Goal: Navigation & Orientation: Find specific page/section

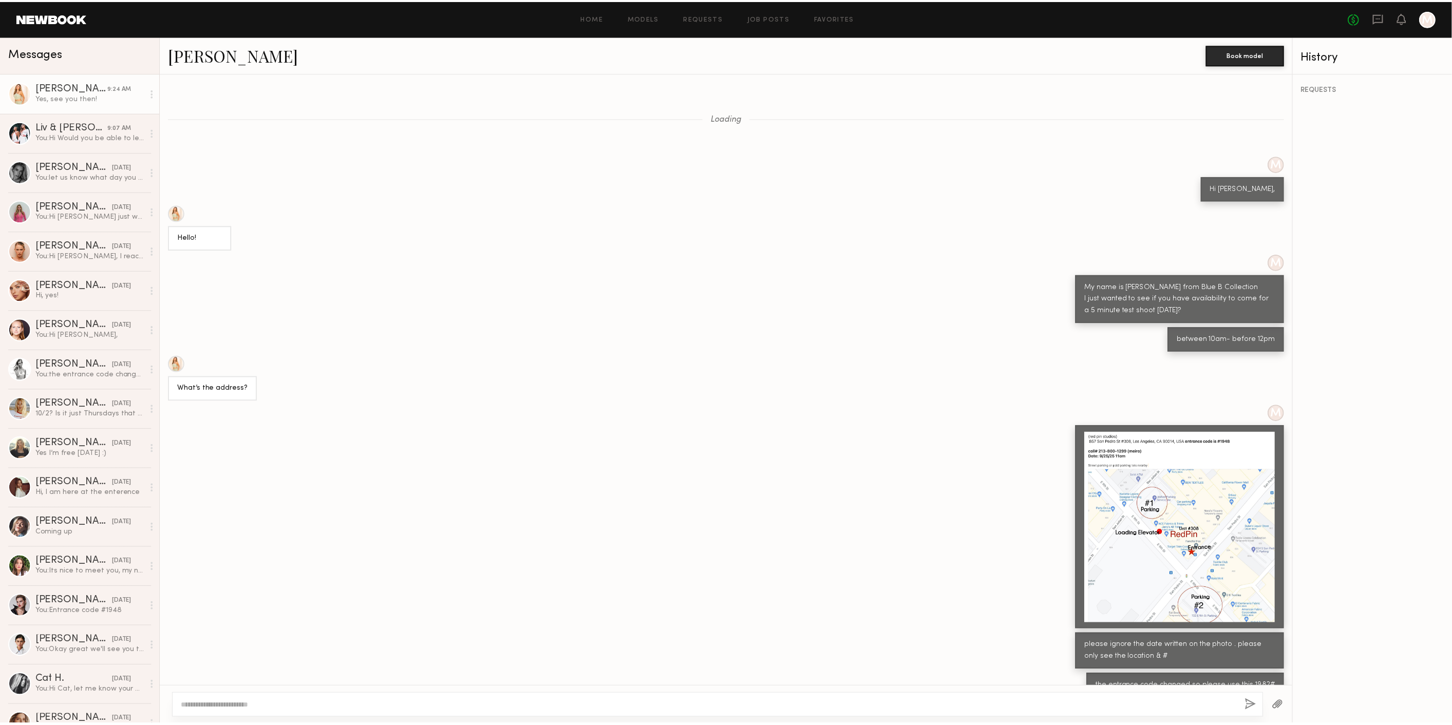
scroll to position [397, 0]
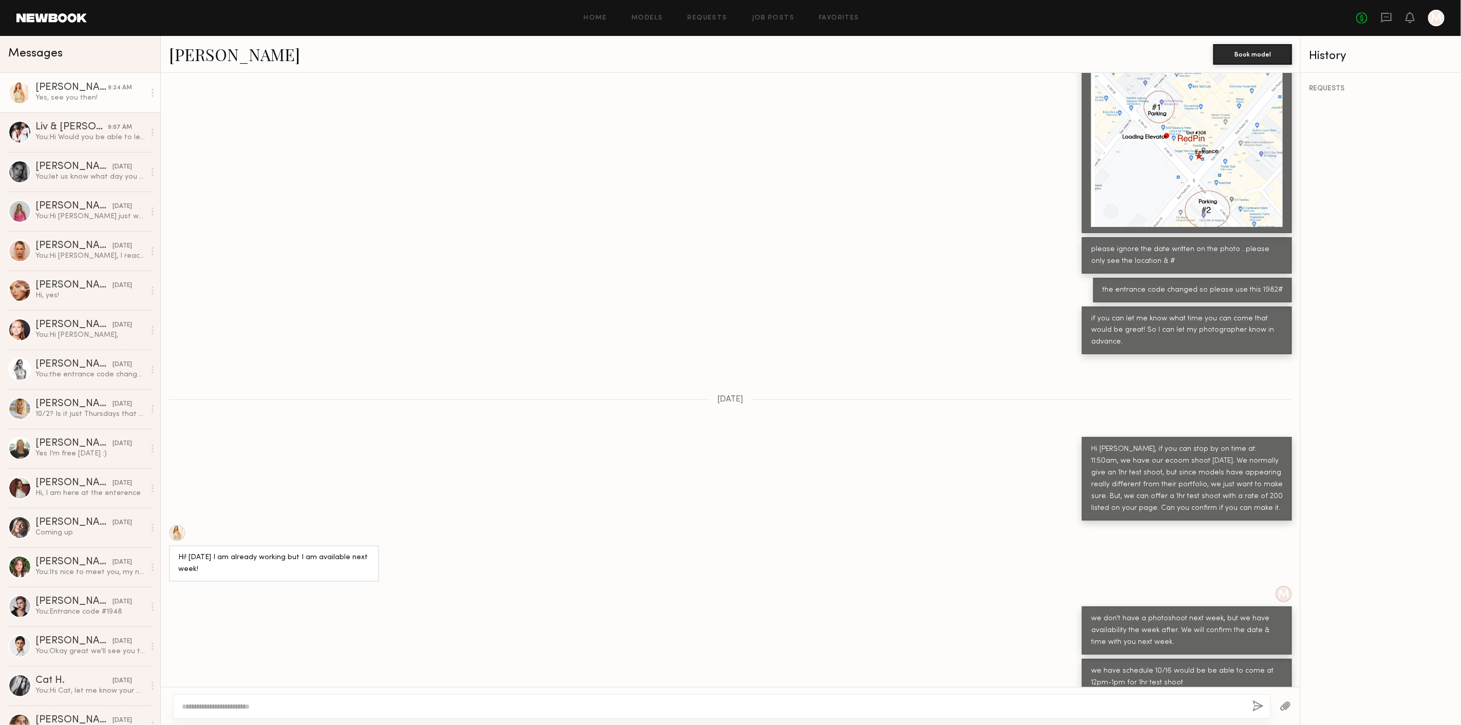
drag, startPoint x: 1386, startPoint y: 24, endPoint x: 1375, endPoint y: 31, distance: 13.3
click at [1385, 24] on link at bounding box center [1386, 18] width 11 height 13
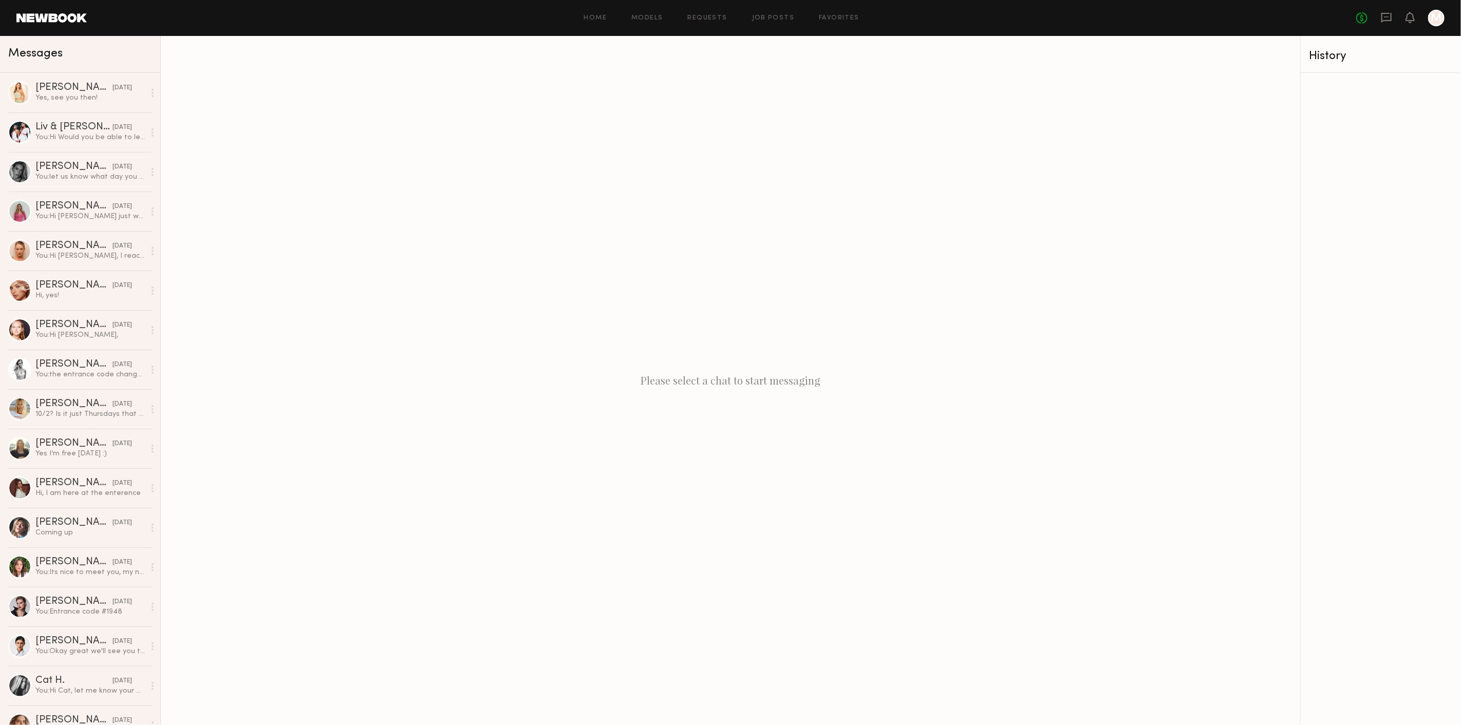
click at [69, 20] on link at bounding box center [51, 17] width 70 height 9
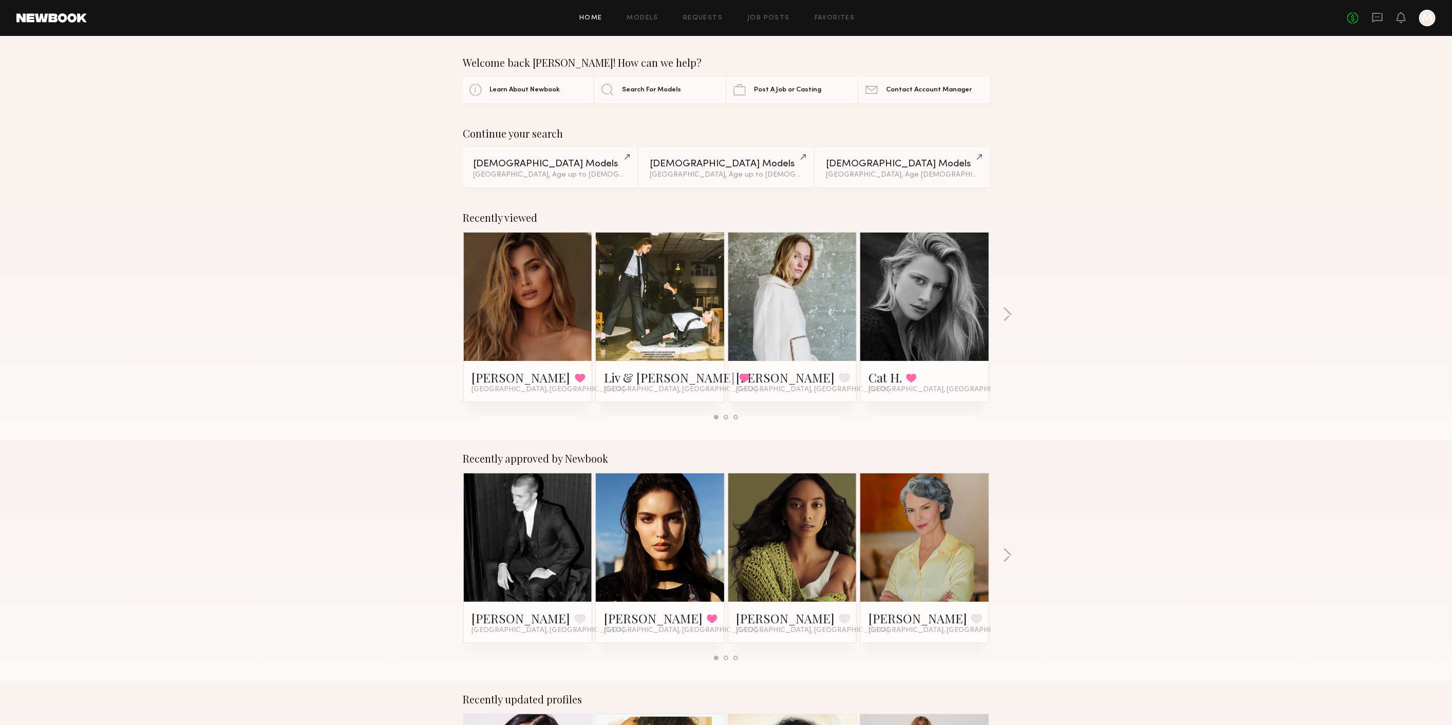
click at [1014, 309] on div "Recently viewed Serena M. Favorited Los Angeles, CA Liv & Maddie M. Favorited L…" at bounding box center [726, 319] width 1452 height 241
click at [1009, 316] on button "button" at bounding box center [1008, 315] width 10 height 17
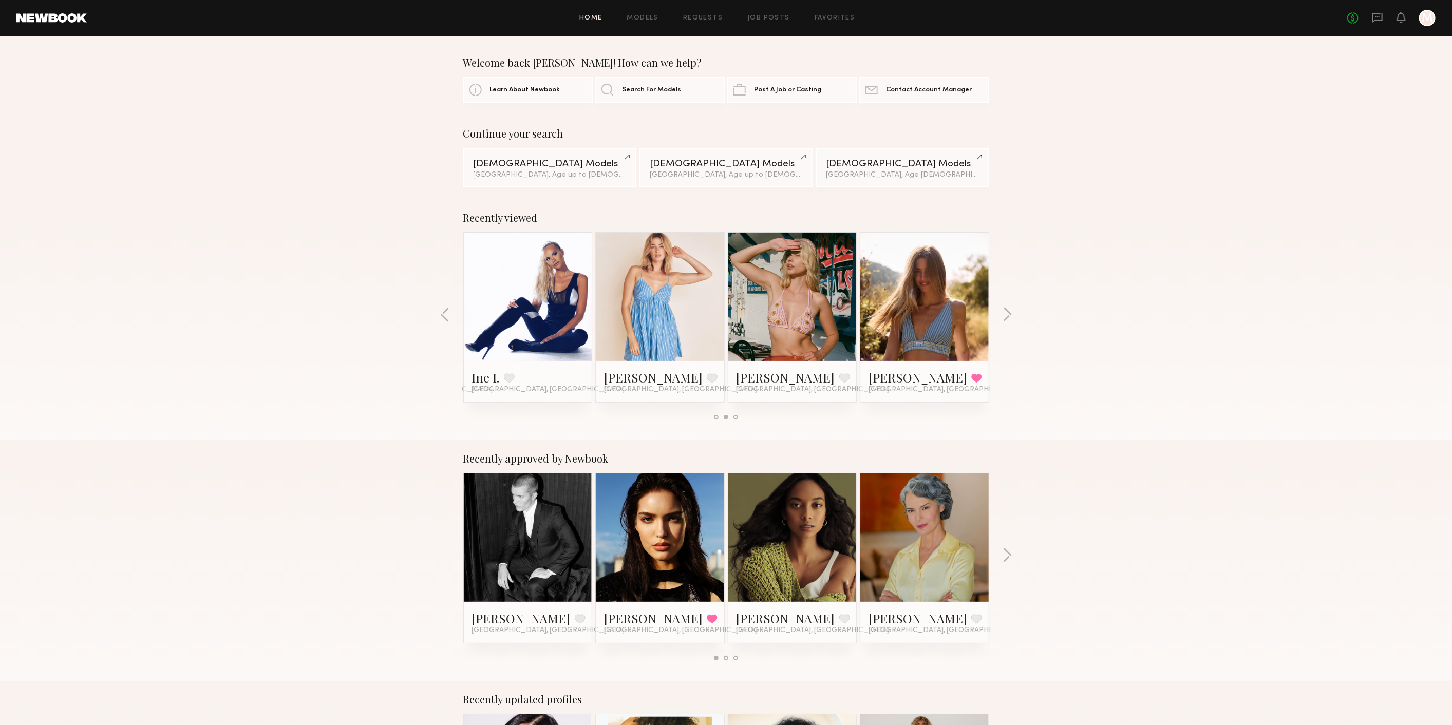
click at [1001, 313] on div "Recently viewed Serena M. Favorited Los Angeles, CA Liv & Maddie M. Favorited L…" at bounding box center [726, 319] width 1452 height 241
click at [1003, 312] on button "button" at bounding box center [1008, 315] width 10 height 17
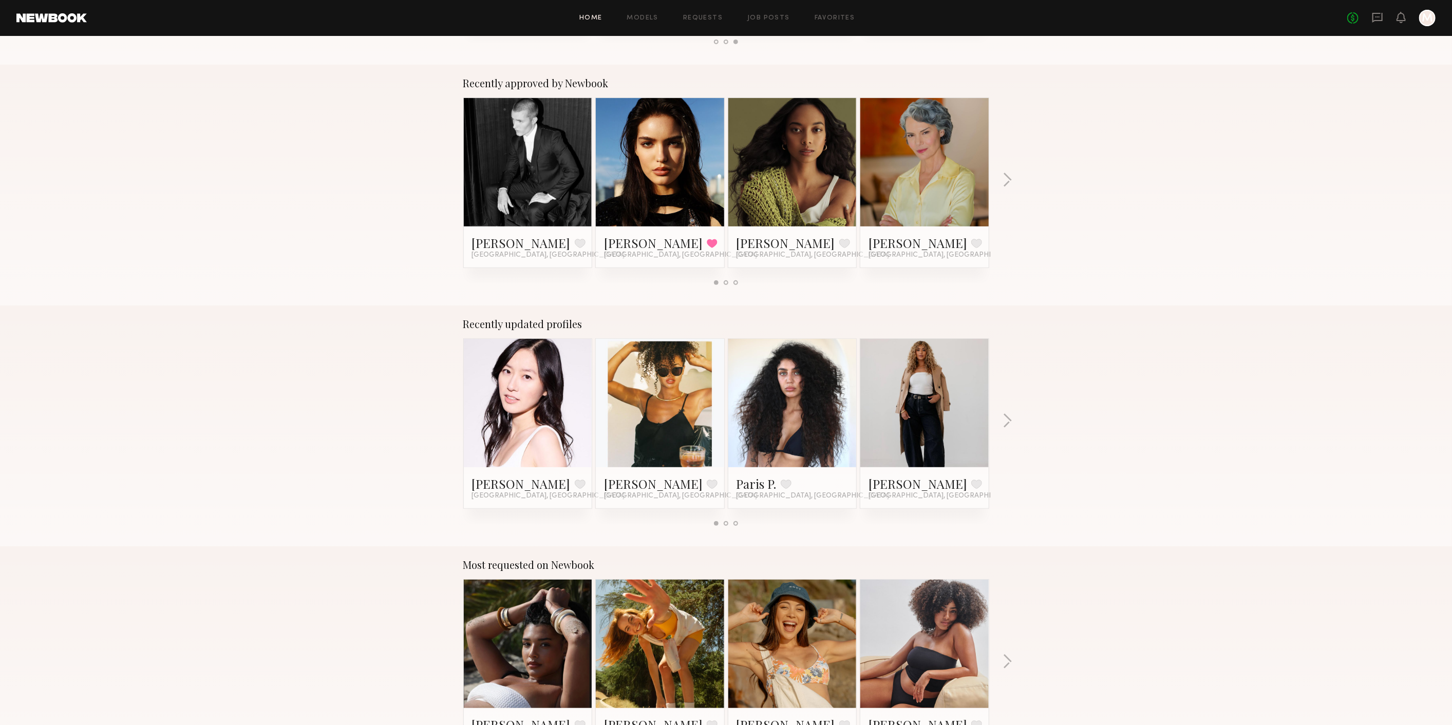
scroll to position [456, 0]
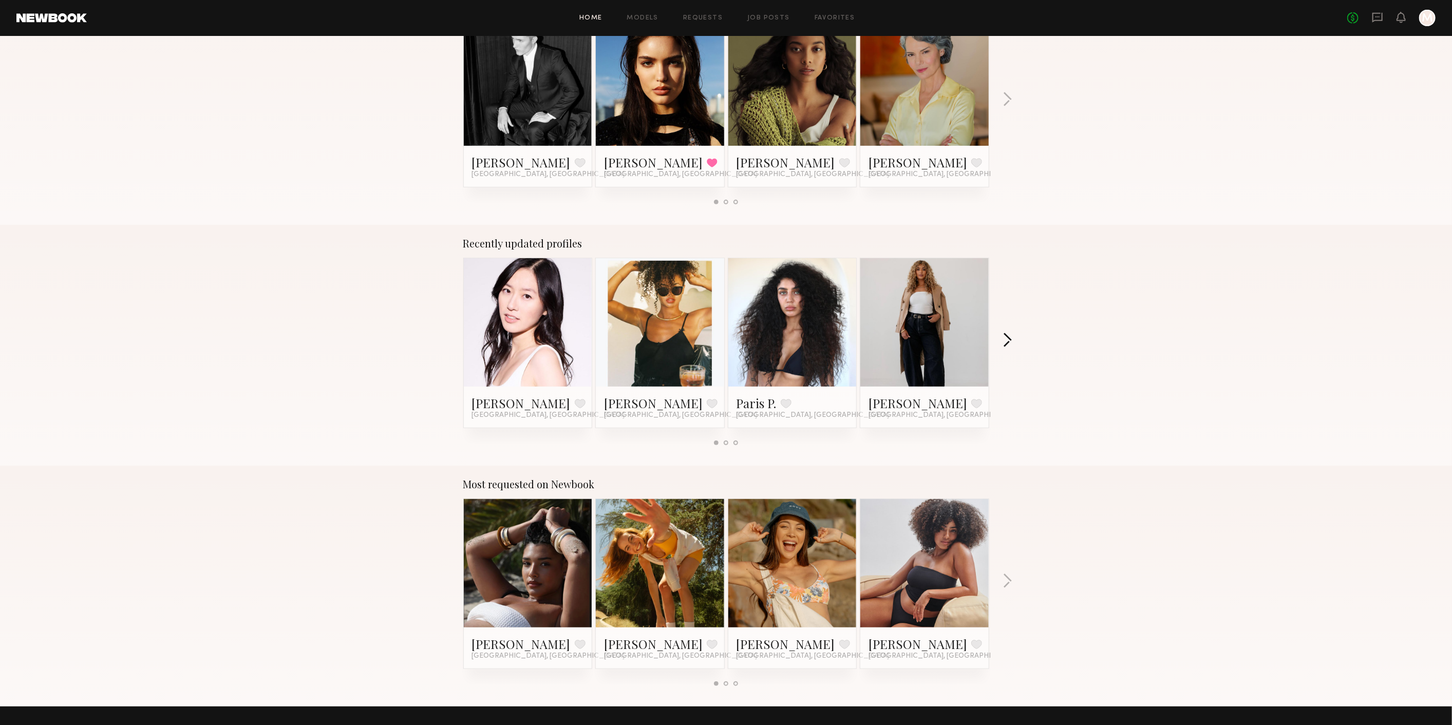
click at [1006, 336] on button "button" at bounding box center [1008, 341] width 10 height 17
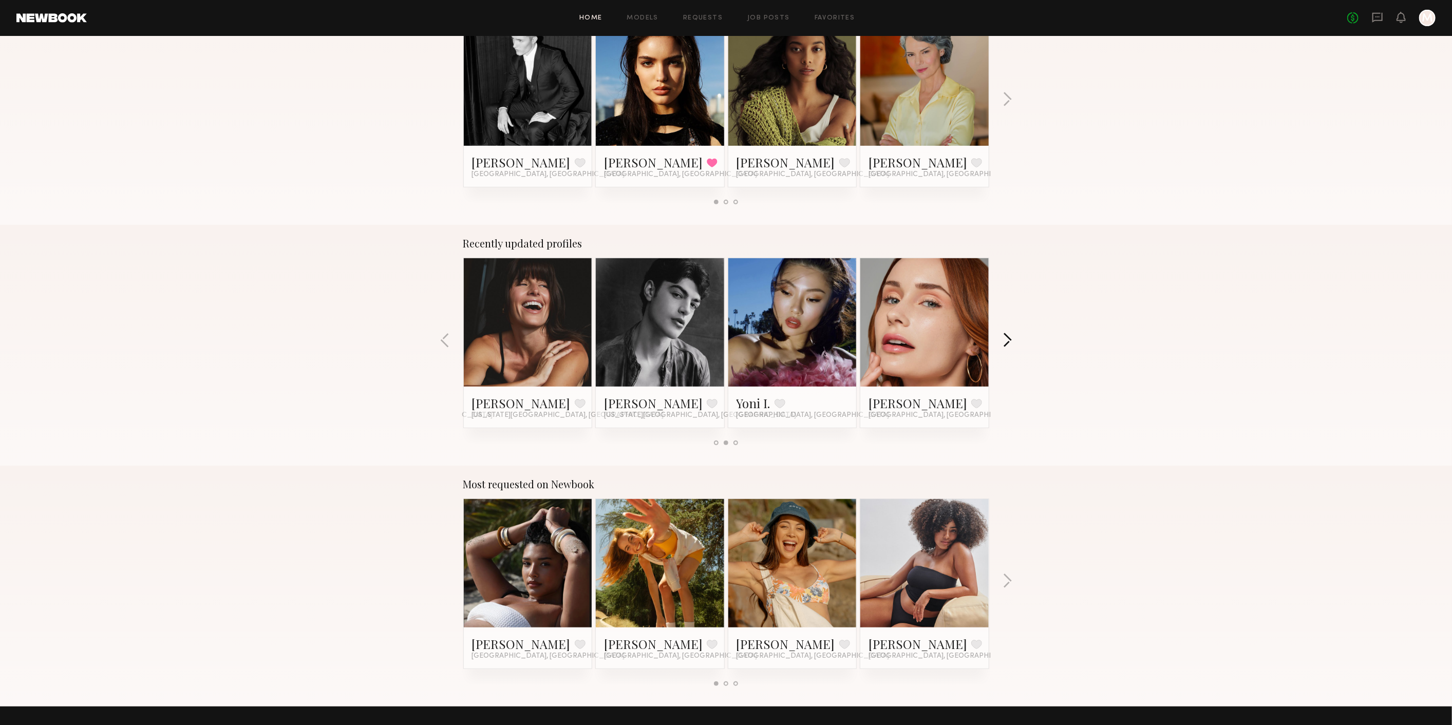
click at [1006, 337] on button "button" at bounding box center [1008, 341] width 10 height 17
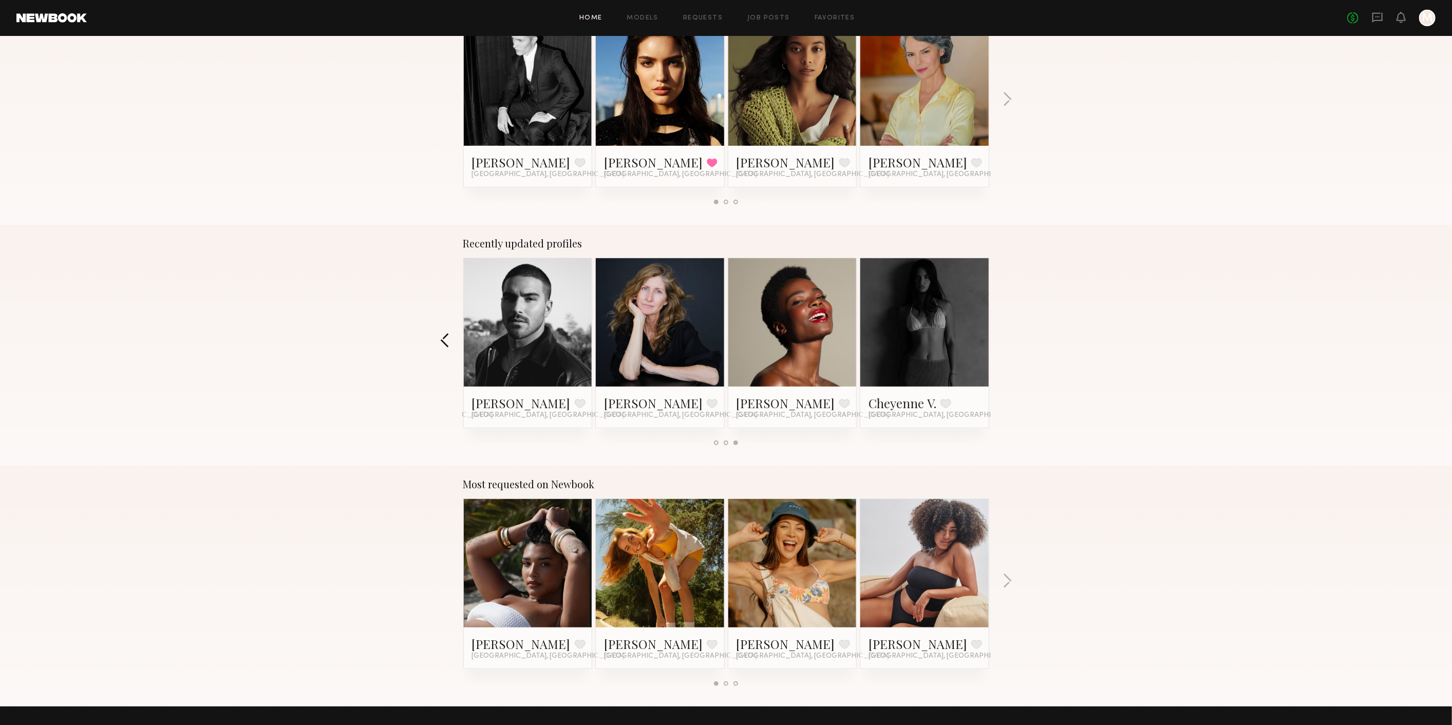
click at [439, 337] on div "Recently updated profiles Janine C. Favorite Irvine, CA Vanessa F. Favorite Los…" at bounding box center [726, 345] width 1452 height 241
click at [438, 337] on div "Recently updated profiles Janine C. Favorite Irvine, CA Vanessa F. Favorite Los…" at bounding box center [726, 345] width 1452 height 241
click at [441, 343] on button "button" at bounding box center [445, 341] width 10 height 17
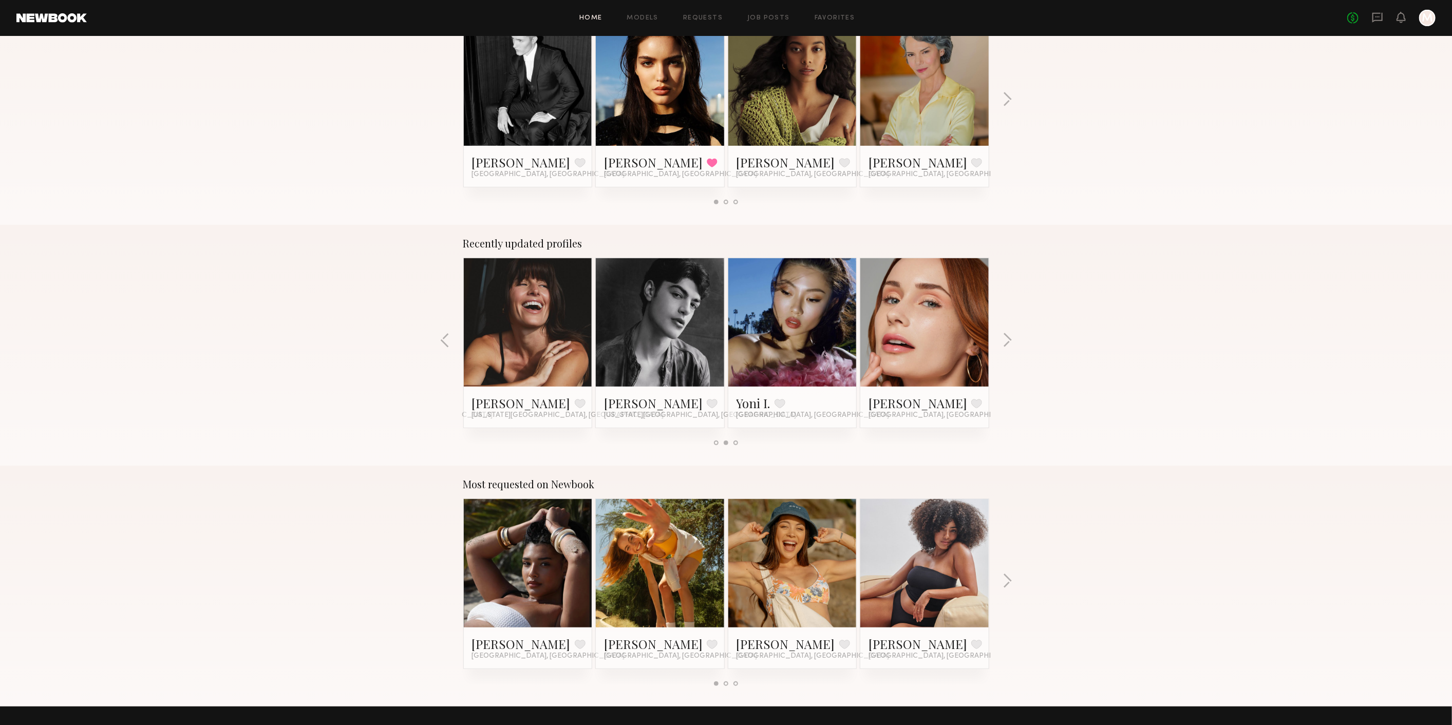
drag, startPoint x: 490, startPoint y: 405, endPoint x: 370, endPoint y: 369, distance: 125.5
click at [342, 367] on div "Recently updated profiles Janine C. Favorite Irvine, CA Vanessa F. Favorite Los…" at bounding box center [726, 345] width 1452 height 241
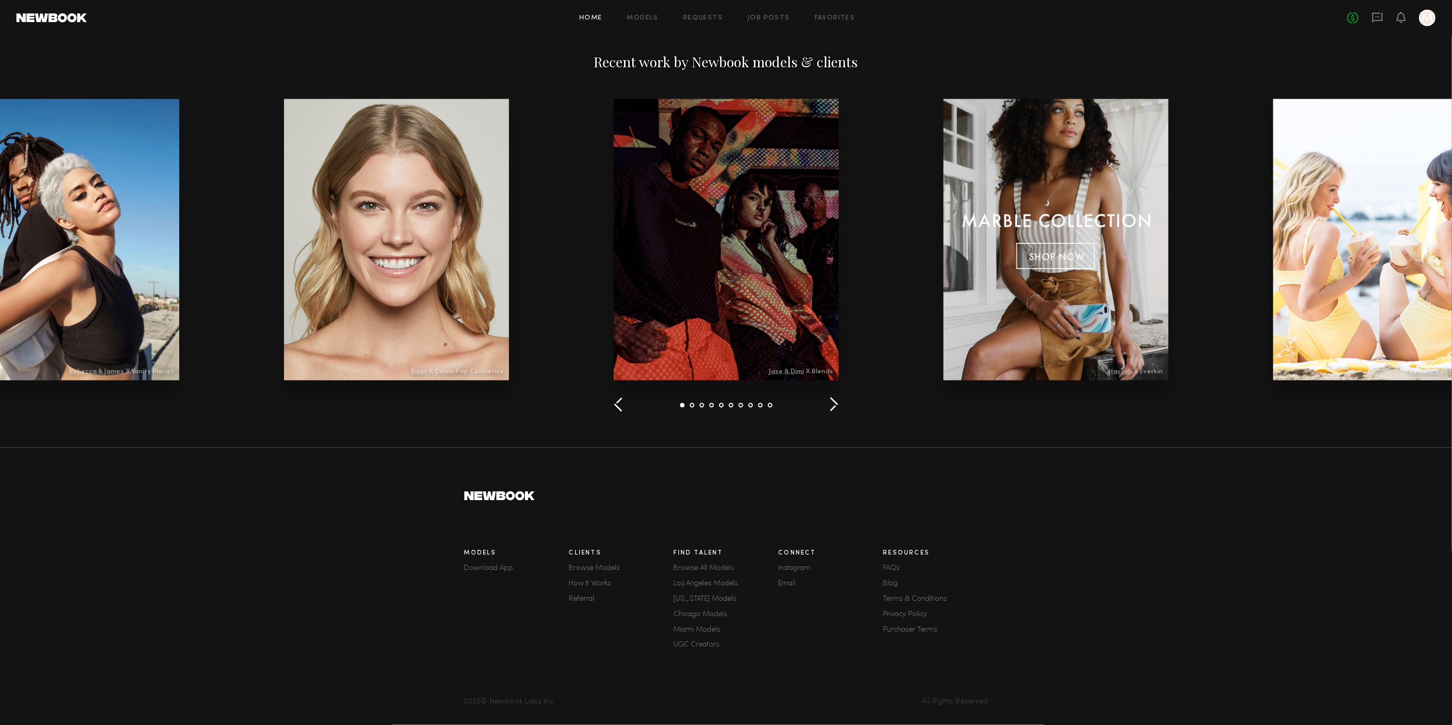
scroll to position [1154, 0]
